Goal: Information Seeking & Learning: Check status

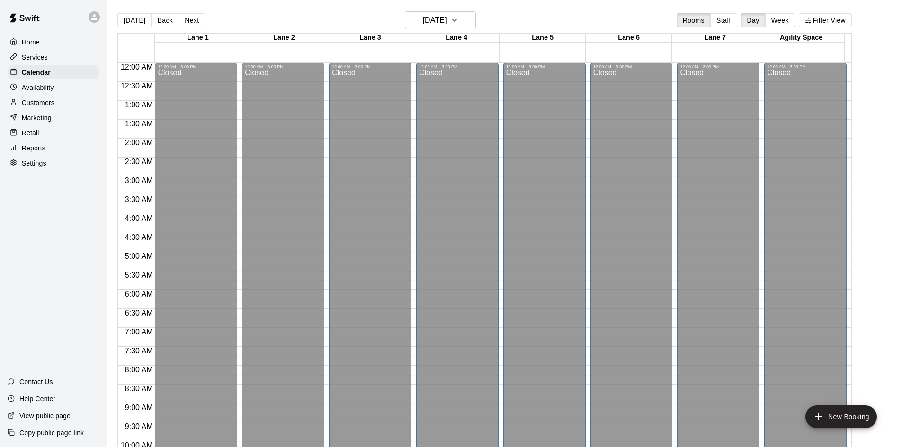
scroll to position [485, 0]
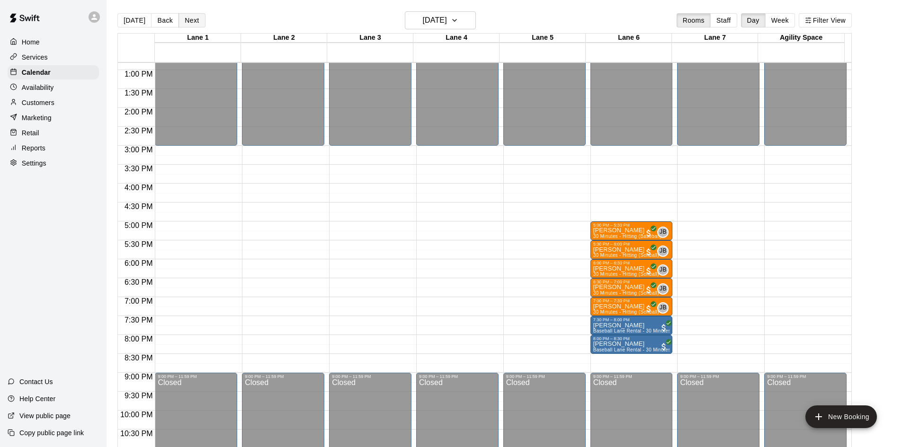
click at [195, 20] on button "Next" at bounding box center [191, 20] width 27 height 14
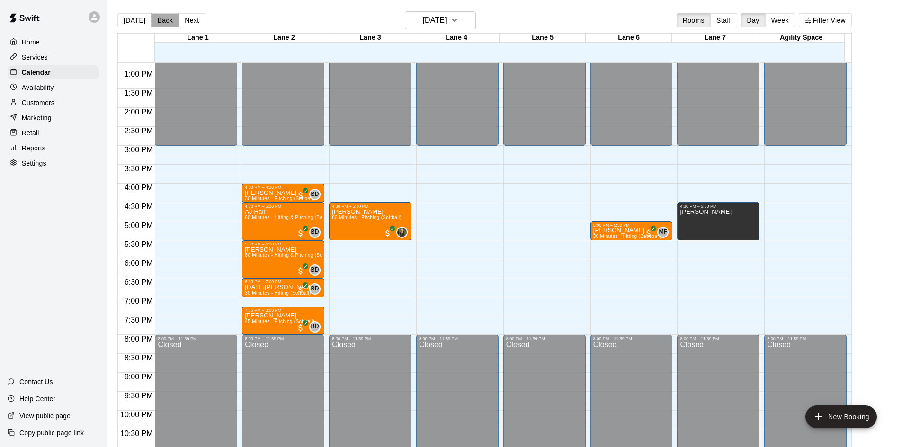
click at [158, 22] on button "Back" at bounding box center [165, 20] width 28 height 14
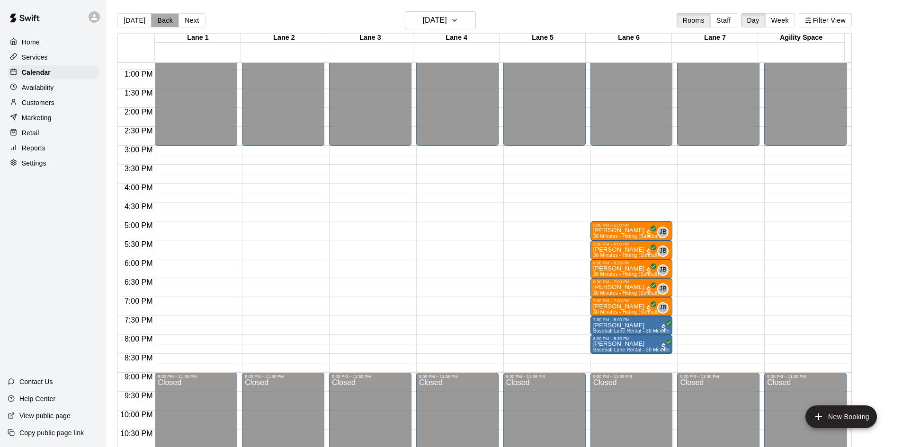
click at [158, 22] on button "Back" at bounding box center [165, 20] width 28 height 14
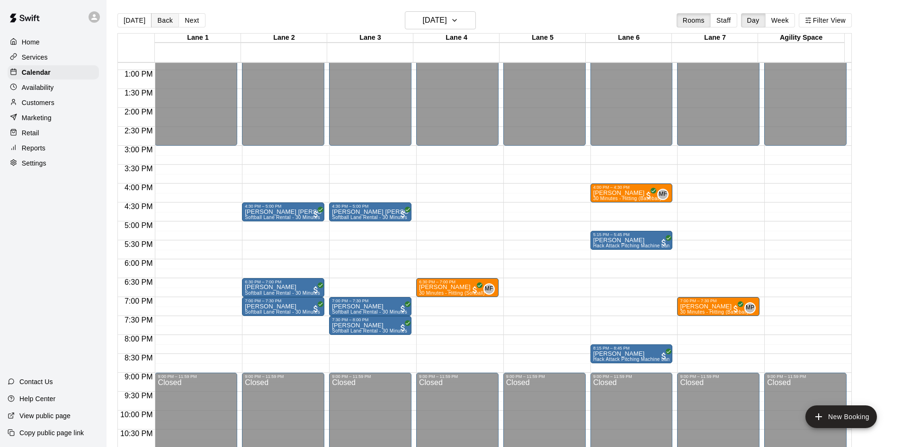
click at [158, 22] on button "Back" at bounding box center [165, 20] width 28 height 14
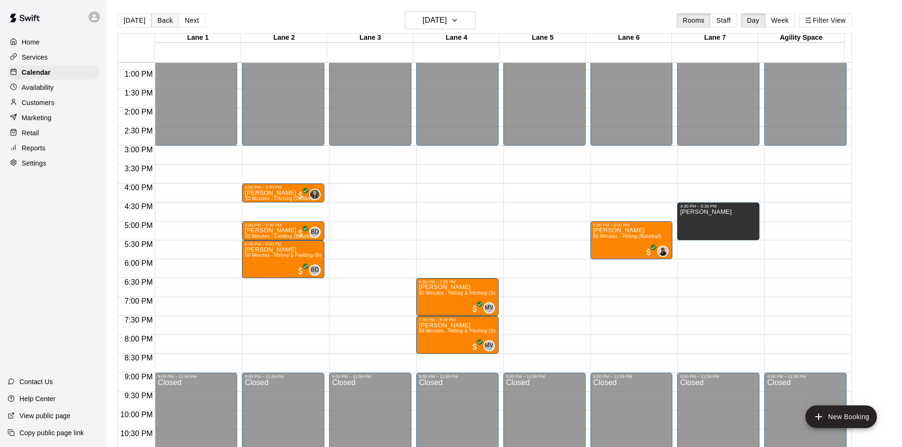
click at [158, 22] on button "Back" at bounding box center [165, 20] width 28 height 14
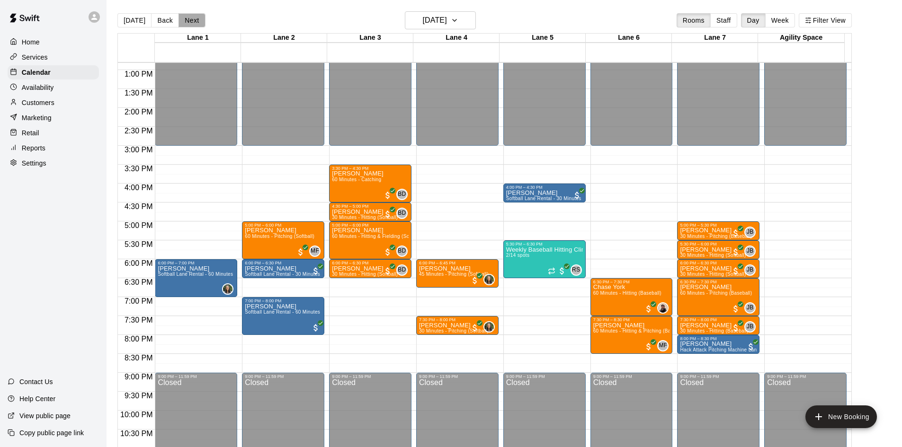
click at [192, 21] on button "Next" at bounding box center [191, 20] width 27 height 14
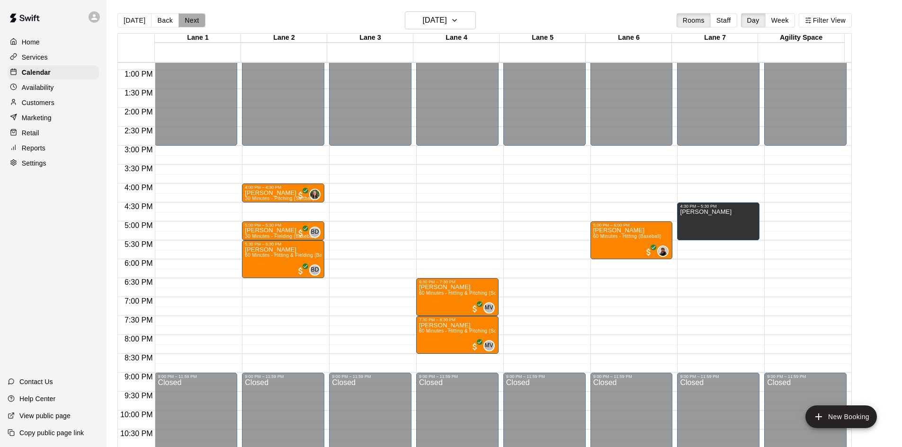
click at [192, 21] on button "Next" at bounding box center [191, 20] width 27 height 14
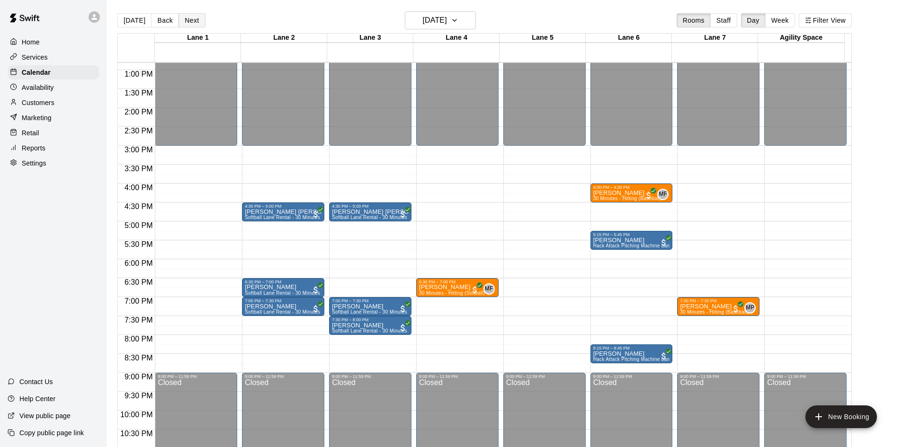
click at [192, 21] on button "Next" at bounding box center [191, 20] width 27 height 14
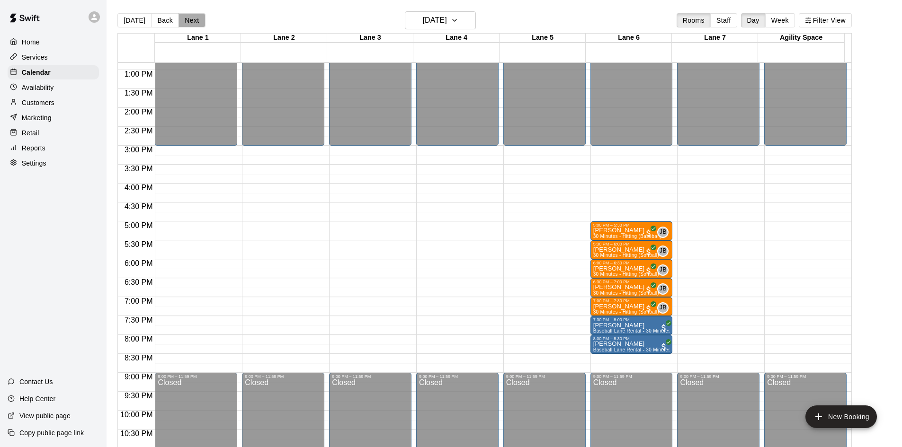
click at [192, 21] on button "Next" at bounding box center [191, 20] width 27 height 14
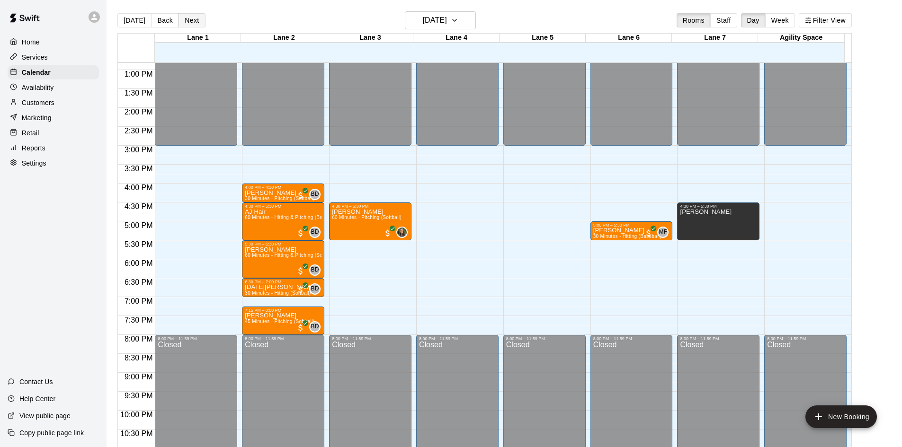
click at [192, 21] on button "Next" at bounding box center [191, 20] width 27 height 14
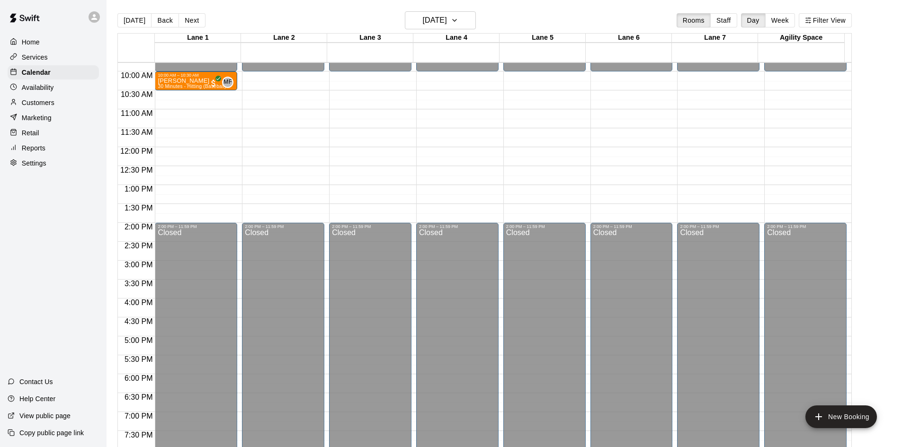
scroll to position [296, 0]
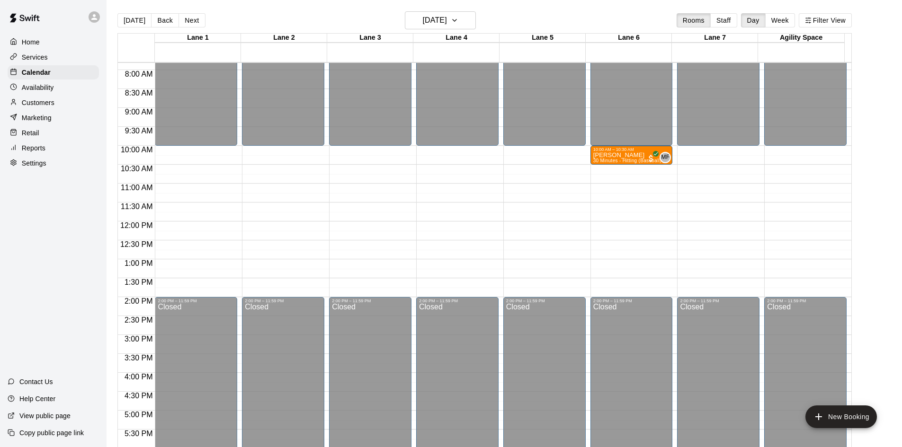
drag, startPoint x: 196, startPoint y: 158, endPoint x: 613, endPoint y: 162, distance: 416.1
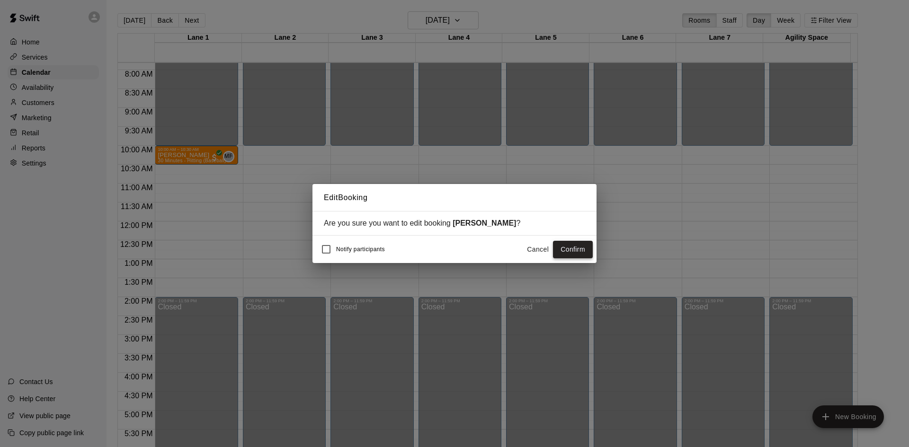
click at [559, 249] on button "Confirm" at bounding box center [573, 250] width 40 height 18
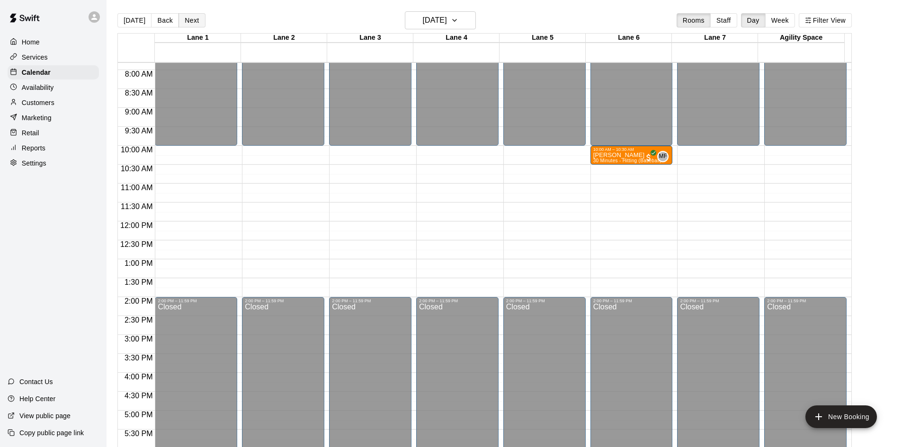
click at [193, 21] on button "Next" at bounding box center [191, 20] width 27 height 14
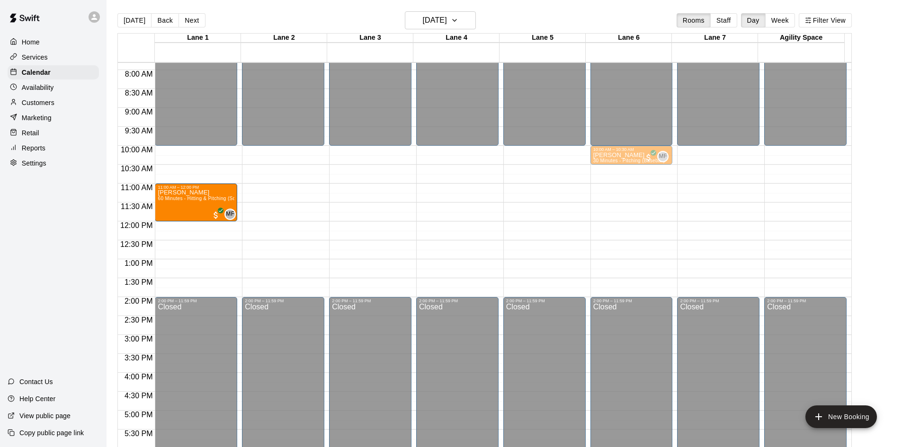
drag, startPoint x: 192, startPoint y: 208, endPoint x: 213, endPoint y: 209, distance: 20.9
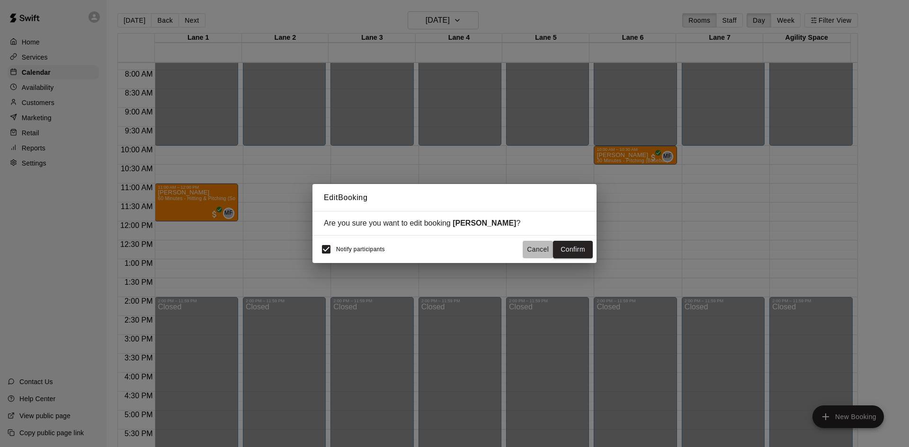
click at [541, 249] on button "Cancel" at bounding box center [538, 250] width 30 height 18
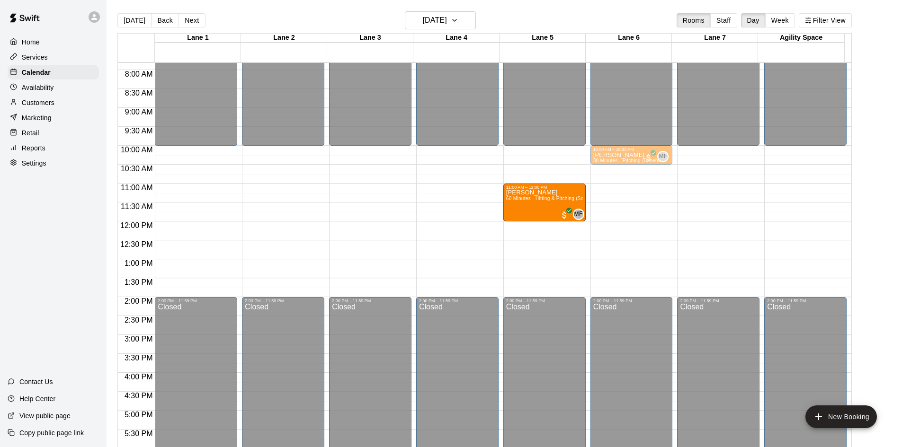
drag, startPoint x: 196, startPoint y: 200, endPoint x: 558, endPoint y: 207, distance: 361.8
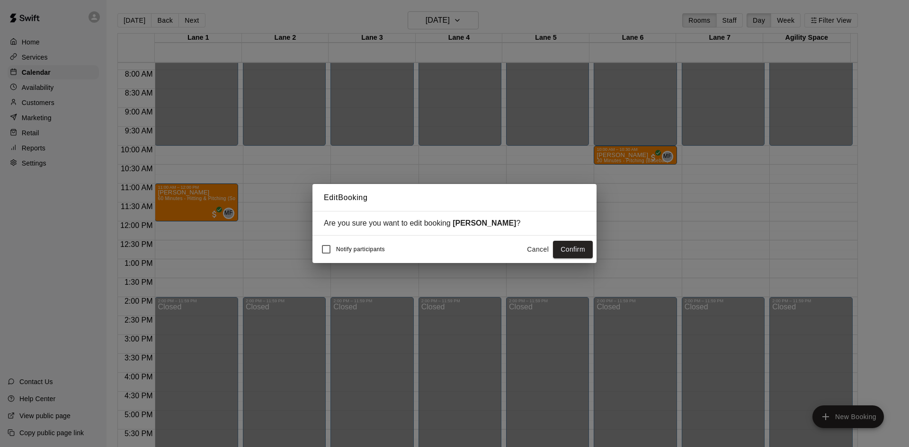
click at [593, 243] on div "Notify participants Cancel Confirm" at bounding box center [454, 249] width 284 height 27
click at [573, 250] on button "Confirm" at bounding box center [573, 250] width 40 height 18
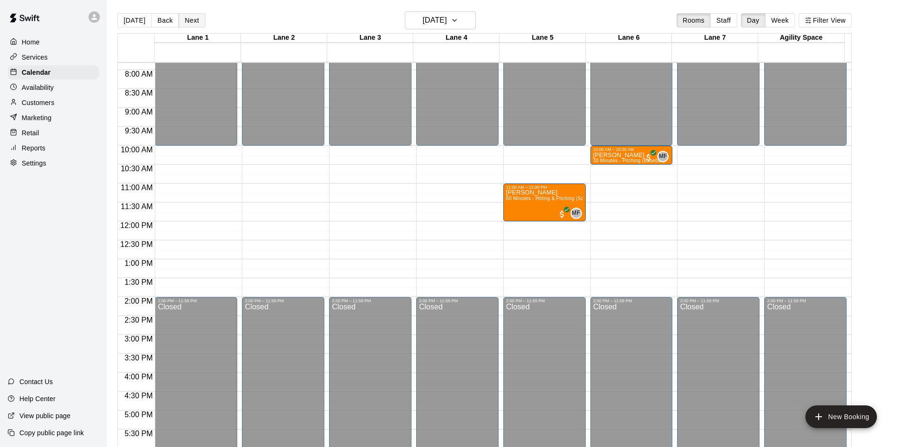
click at [191, 21] on button "Next" at bounding box center [191, 20] width 27 height 14
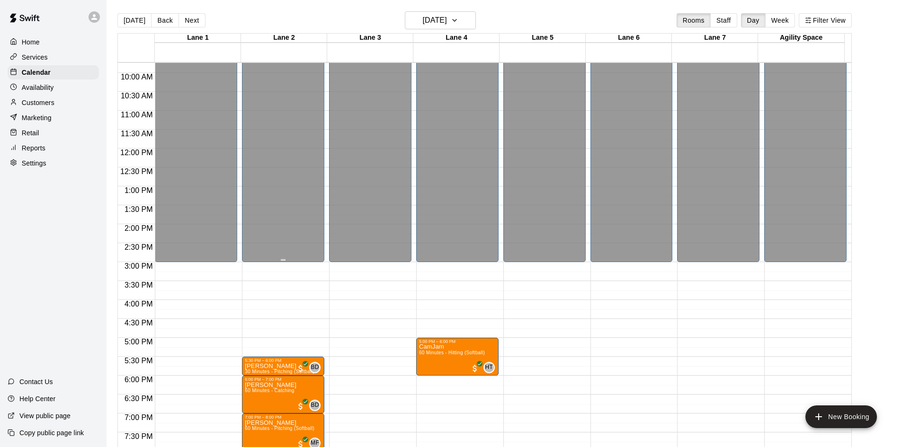
scroll to position [515, 0]
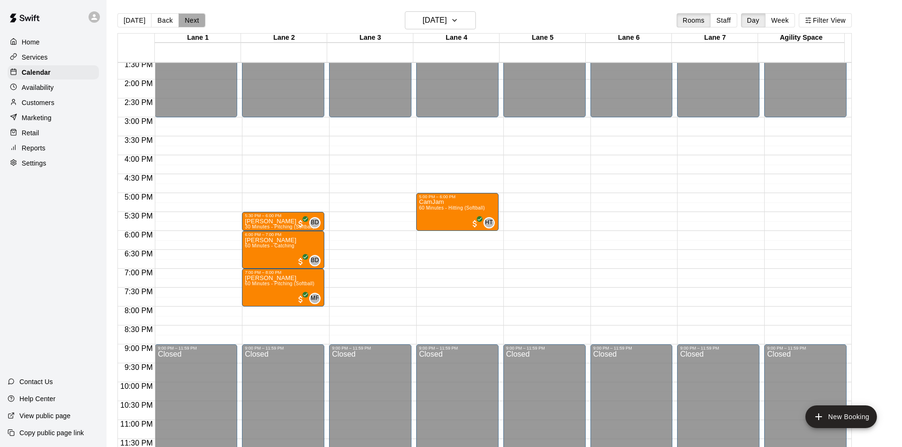
click at [183, 23] on button "Next" at bounding box center [191, 20] width 27 height 14
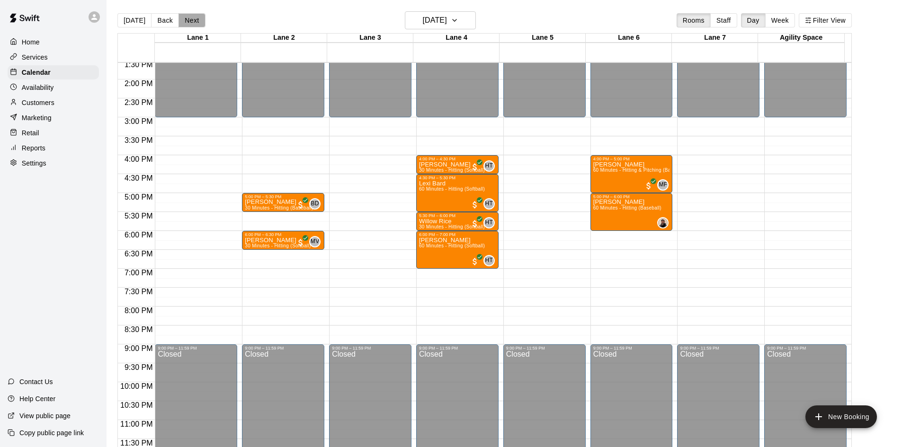
click at [182, 22] on button "Next" at bounding box center [191, 20] width 27 height 14
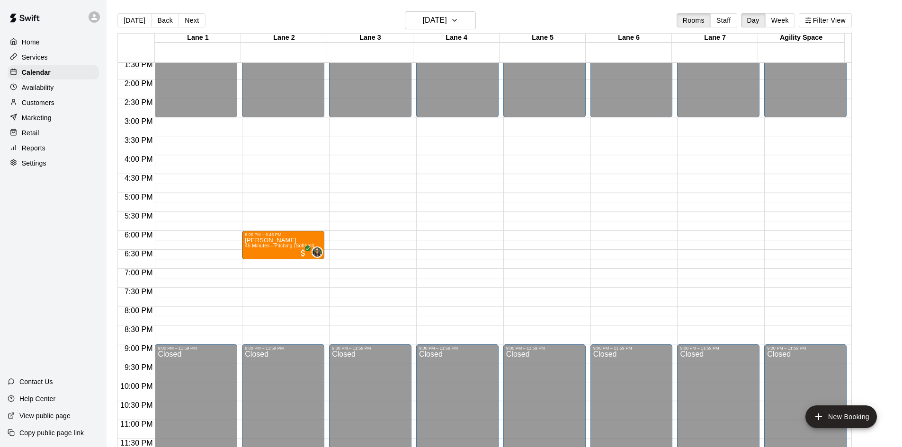
drag, startPoint x: 182, startPoint y: 244, endPoint x: 241, endPoint y: 249, distance: 59.3
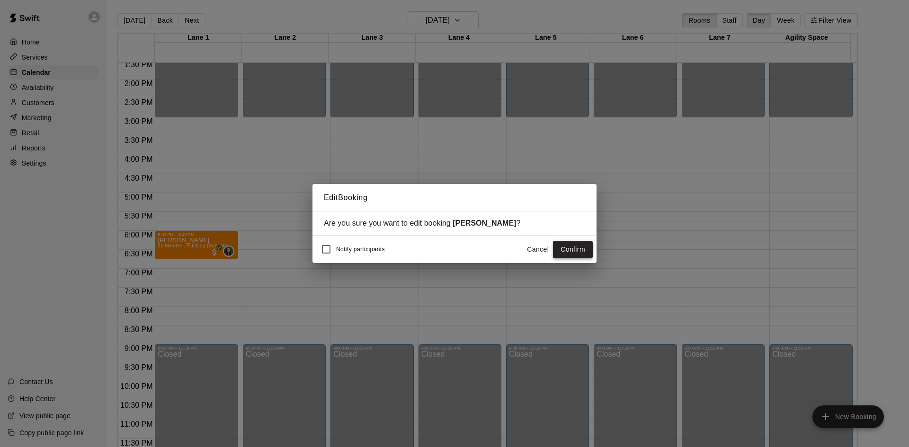
click at [562, 248] on button "Confirm" at bounding box center [573, 250] width 40 height 18
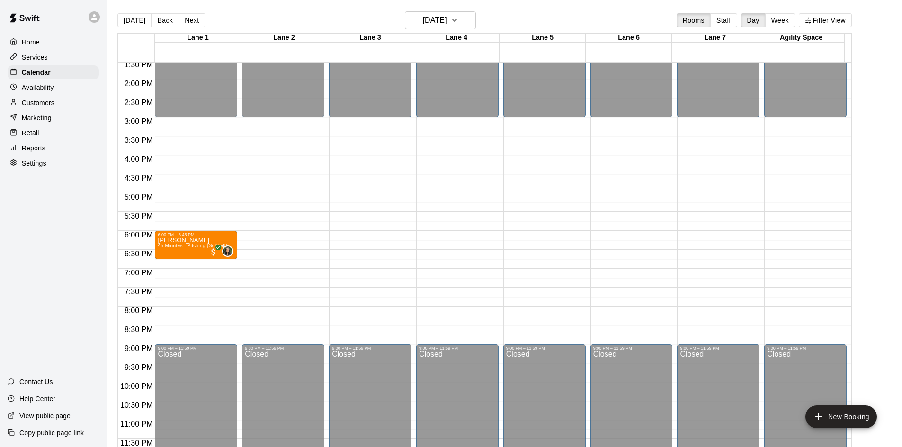
drag, startPoint x: 33, startPoint y: 153, endPoint x: 39, endPoint y: 151, distance: 7.0
click at [33, 153] on p "Reports" at bounding box center [34, 147] width 24 height 9
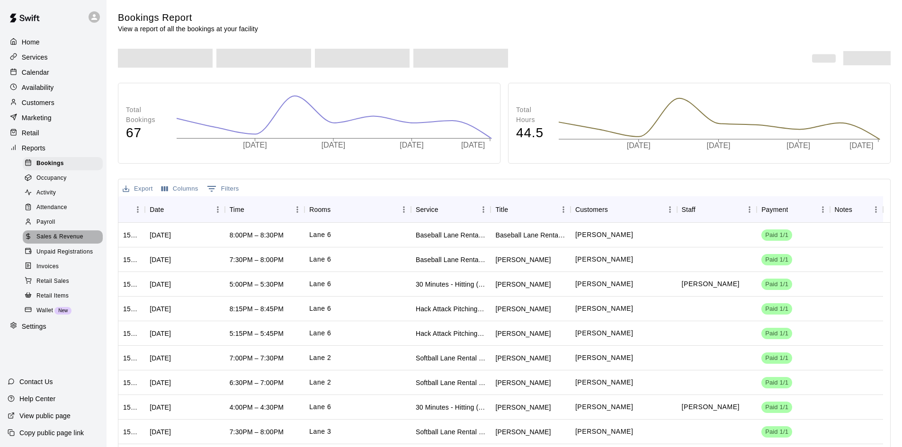
click at [83, 242] on span "Sales & Revenue" at bounding box center [59, 236] width 47 height 9
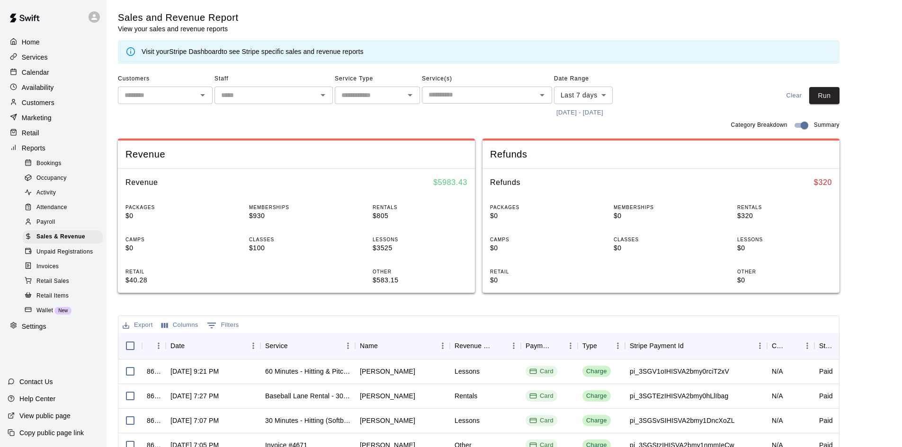
click at [605, 96] on body "Home Services Calendar Availability Customers Marketing Retail Reports Bookings…" at bounding box center [451, 325] width 902 height 651
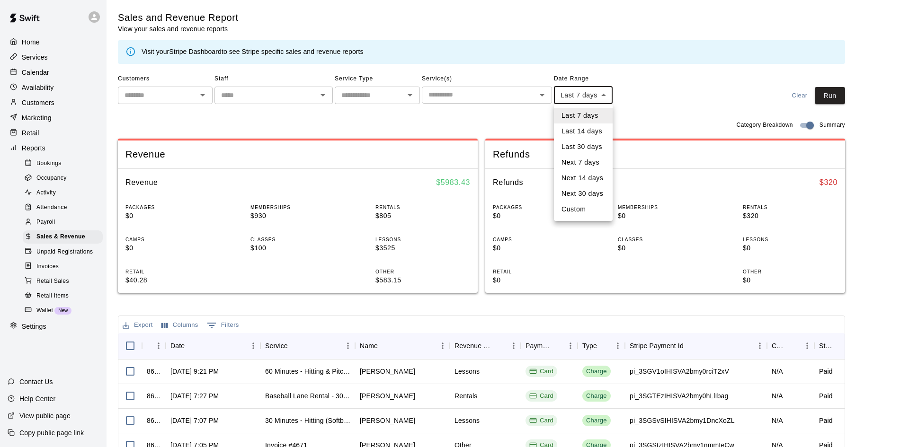
click at [586, 207] on li "Custom" at bounding box center [583, 210] width 59 height 16
type input "******"
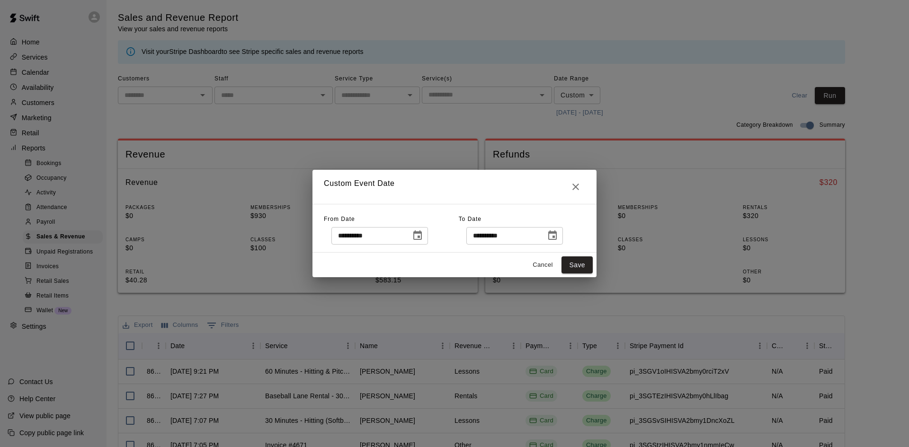
click at [422, 240] on div "**********" at bounding box center [379, 236] width 97 height 18
click at [423, 237] on icon "Choose date, selected date is Oct 3, 2025" at bounding box center [417, 235] width 11 height 11
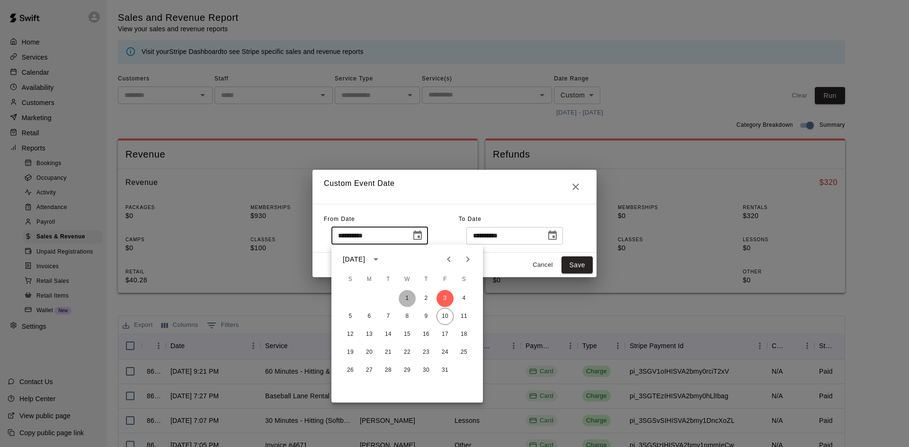
click at [408, 300] on button "1" at bounding box center [407, 298] width 17 height 17
type input "**********"
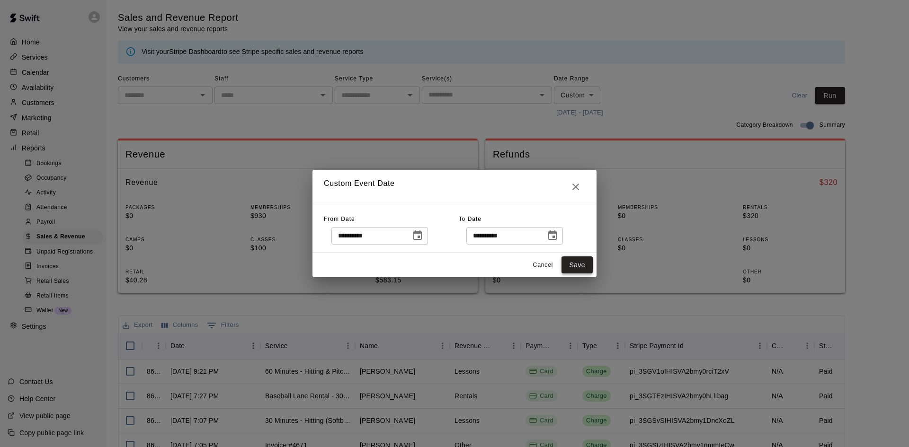
click at [579, 266] on button "Save" at bounding box center [576, 266] width 31 height 18
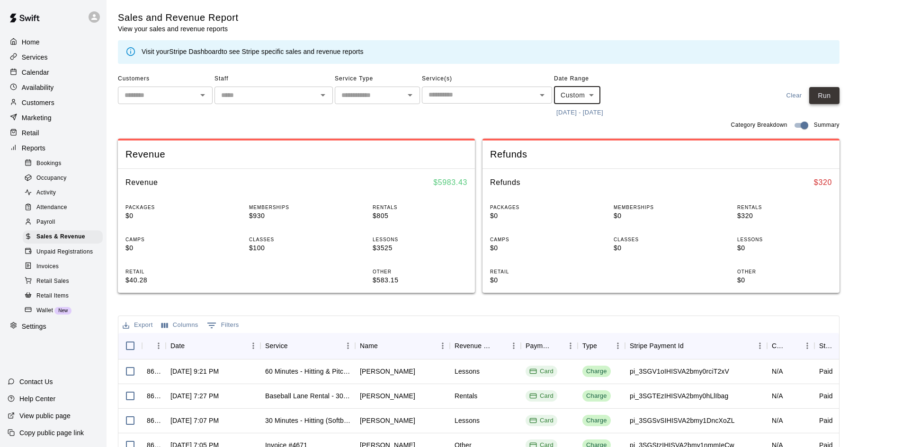
click at [826, 94] on button "Run" at bounding box center [824, 96] width 30 height 18
click at [31, 98] on div "Customers" at bounding box center [53, 103] width 91 height 14
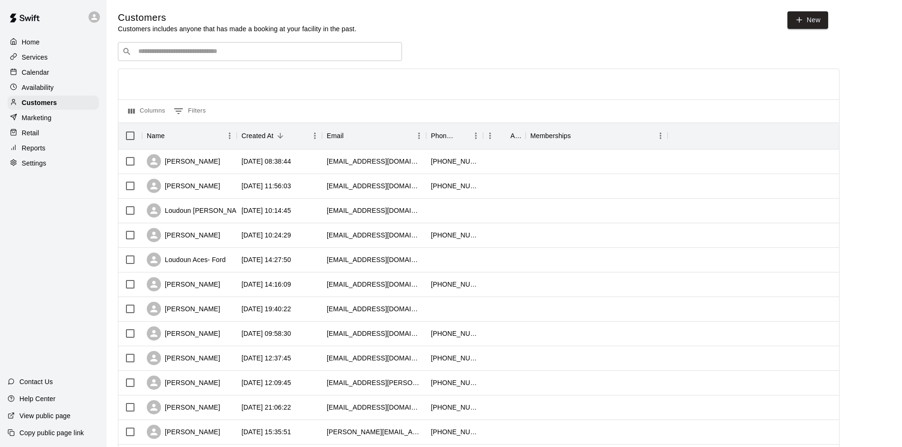
click at [222, 51] on input "Search customers by name or email" at bounding box center [266, 51] width 262 height 9
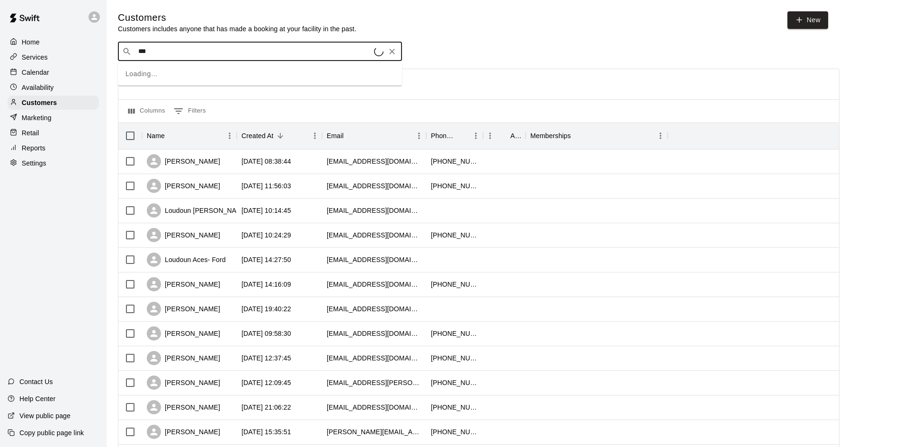
type input "****"
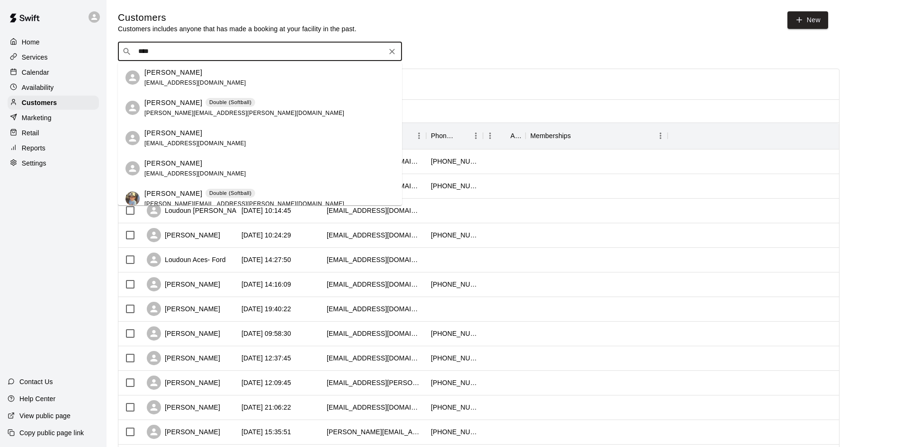
click at [196, 115] on span "[PERSON_NAME][EMAIL_ADDRESS][PERSON_NAME][DOMAIN_NAME]" at bounding box center [244, 113] width 200 height 7
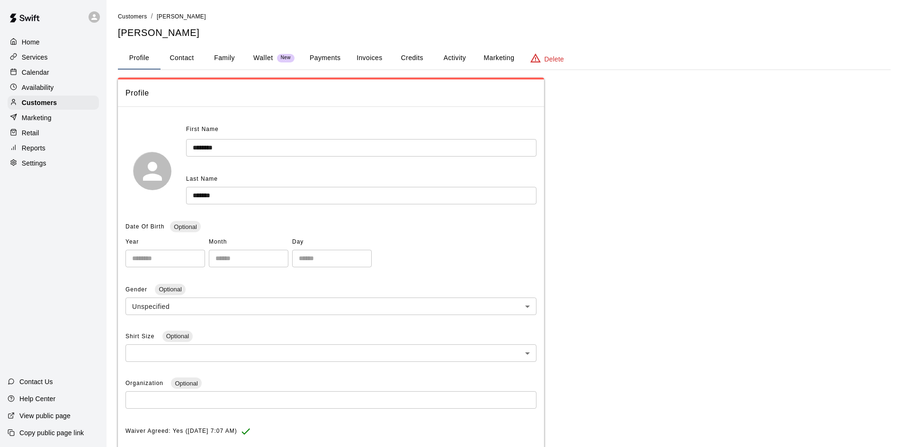
click at [368, 53] on button "Invoices" at bounding box center [369, 58] width 43 height 23
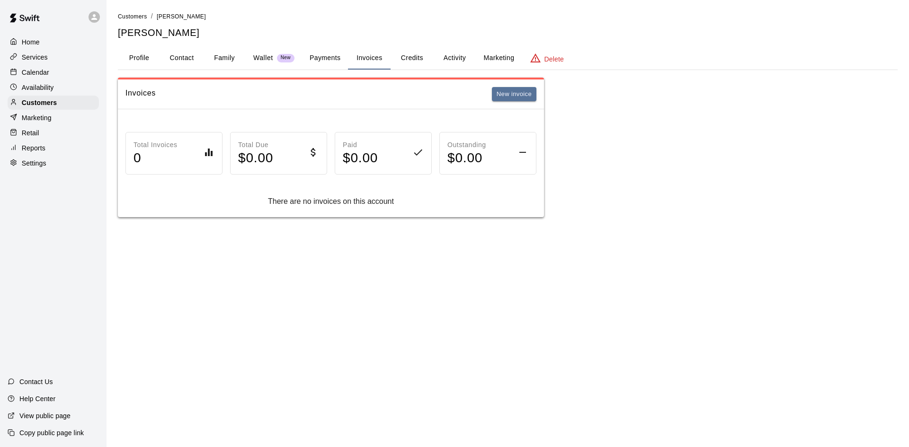
click at [316, 57] on button "Payments" at bounding box center [325, 58] width 46 height 23
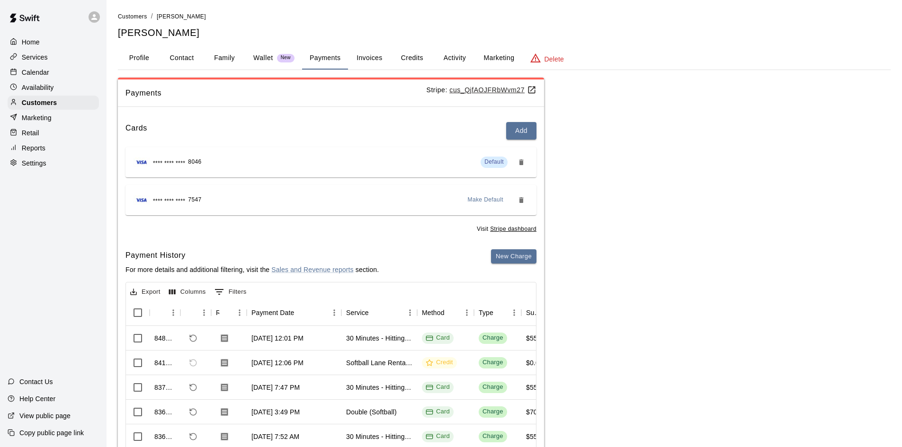
click at [501, 58] on button "Marketing" at bounding box center [499, 58] width 46 height 23
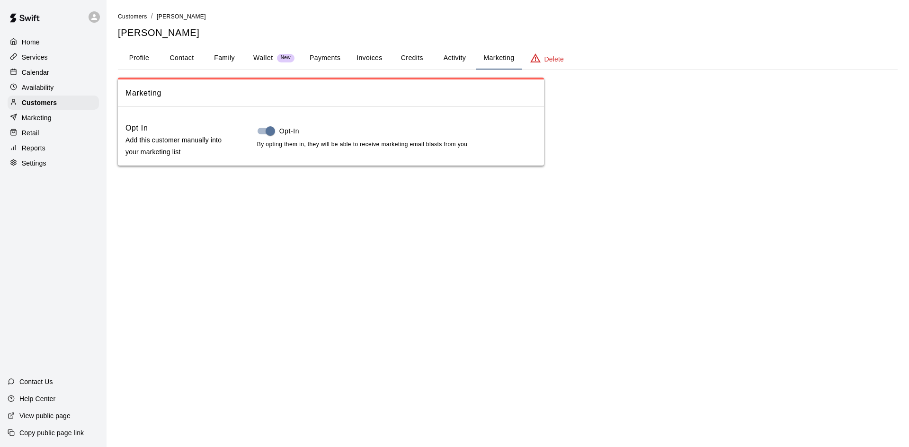
click at [444, 55] on button "Activity" at bounding box center [454, 58] width 43 height 23
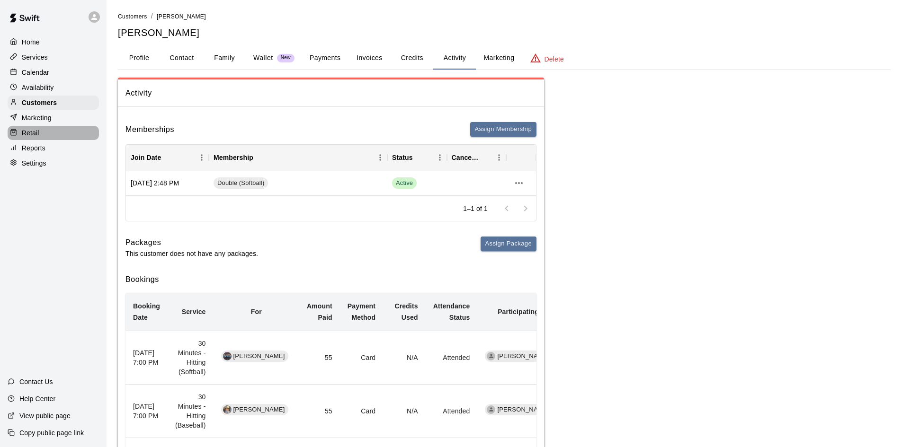
click at [16, 129] on div "Retail" at bounding box center [53, 133] width 91 height 14
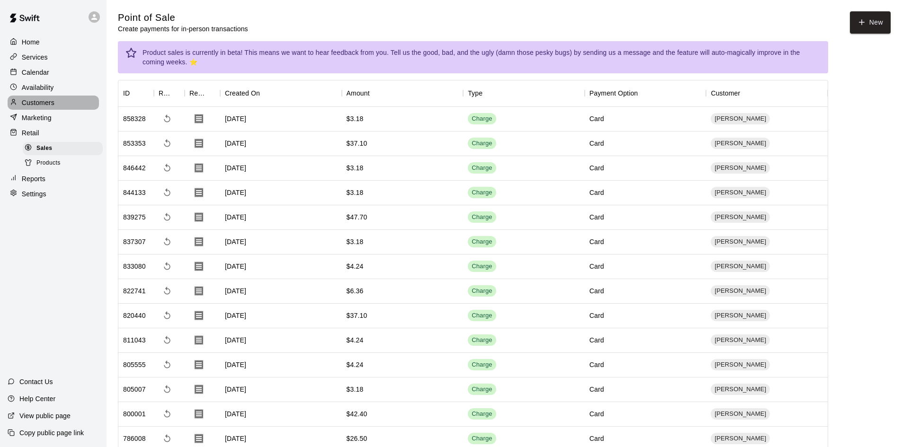
click at [53, 107] on p "Customers" at bounding box center [38, 102] width 33 height 9
